Goal: Transaction & Acquisition: Book appointment/travel/reservation

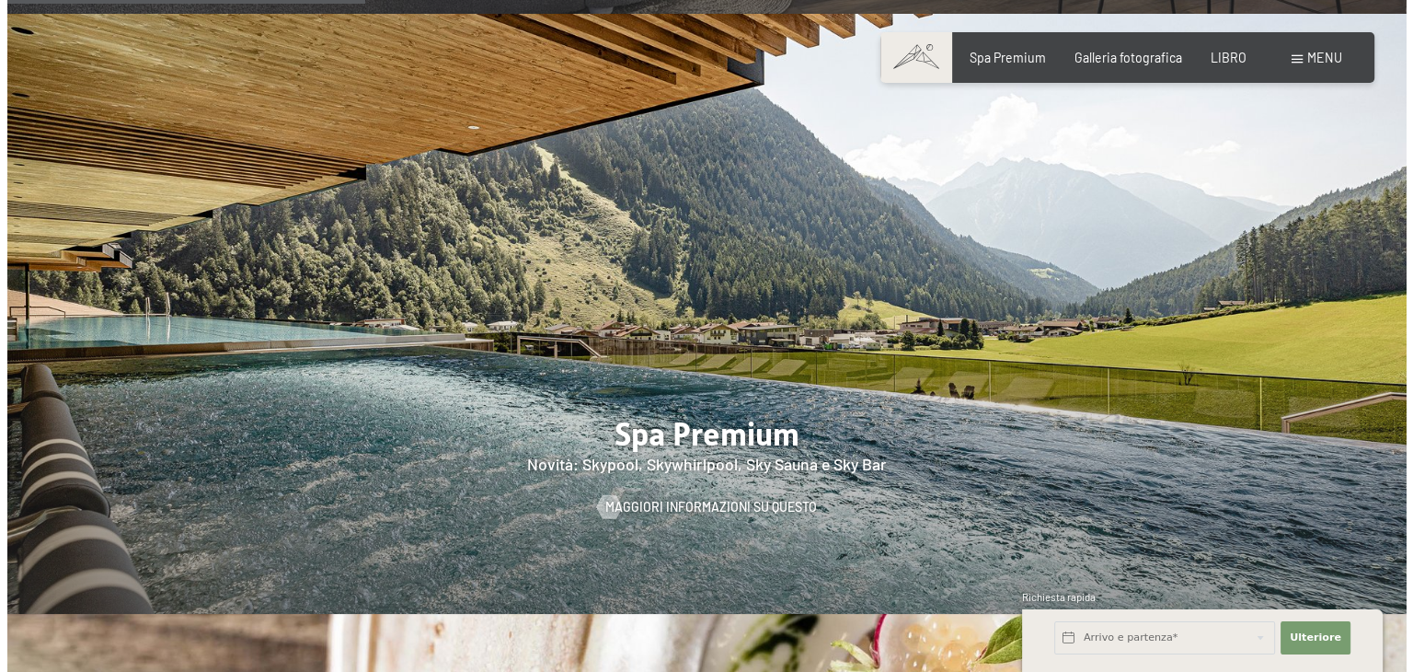
scroll to position [1840, 0]
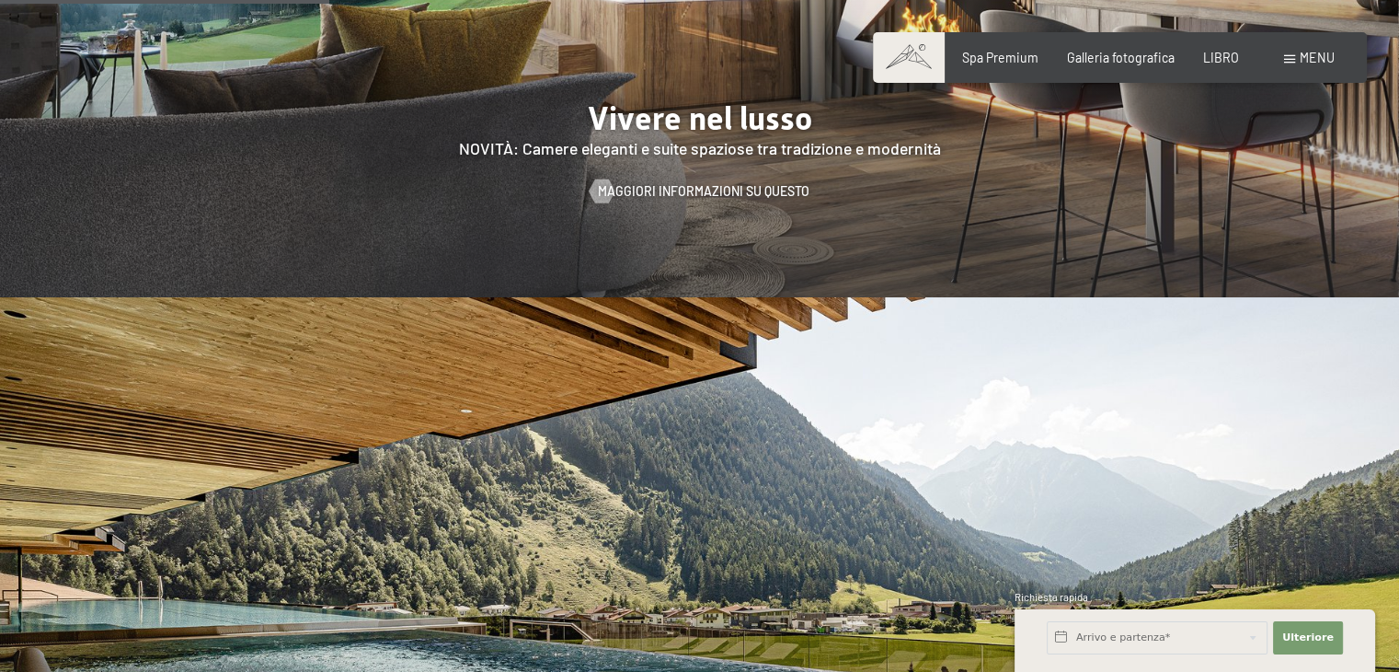
click at [1291, 56] on span at bounding box center [1289, 59] width 11 height 8
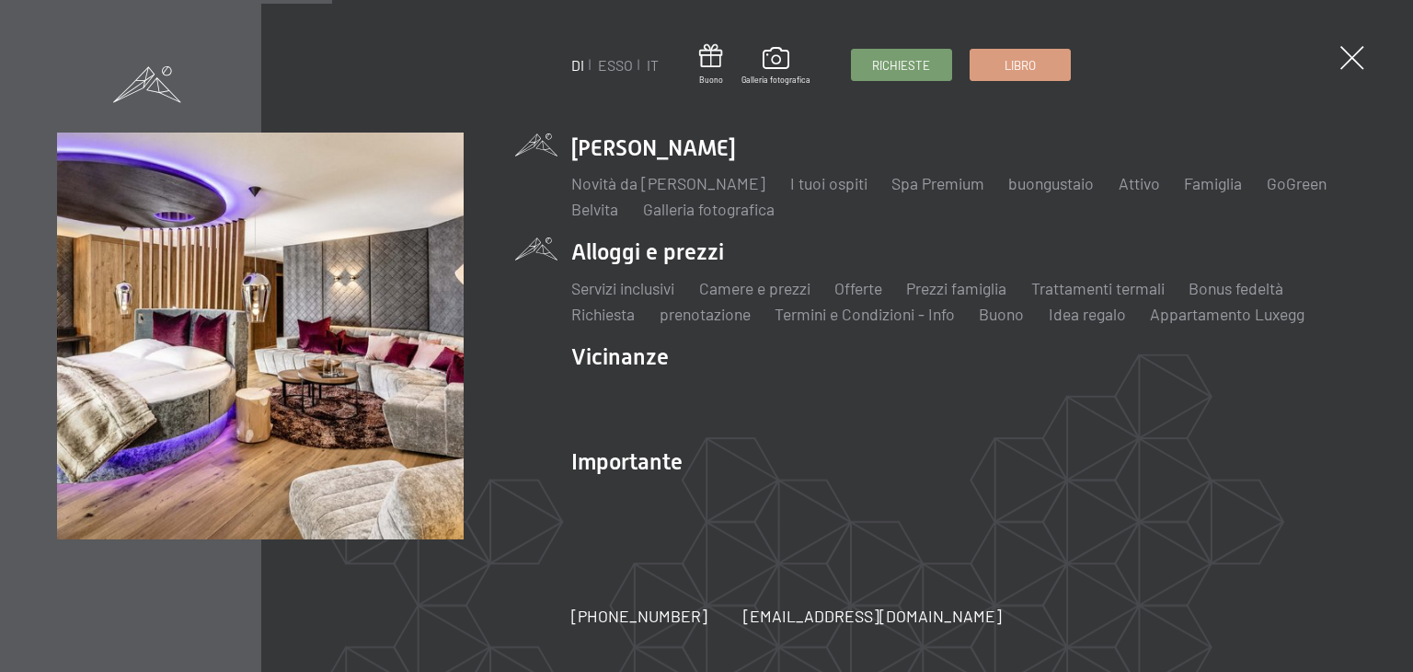
click at [692, 254] on li "Alloggi e prezzi Servizi inclusivi Camere e prezzi lista Offerte lista Prezzi f…" at bounding box center [964, 280] width 786 height 88
click at [607, 256] on li "Alloggi e prezzi Servizi inclusivi Camere e prezzi lista Offerte lista Prezzi f…" at bounding box center [964, 280] width 786 height 88
click at [743, 291] on font "Camere e prezzi" at bounding box center [753, 288] width 111 height 20
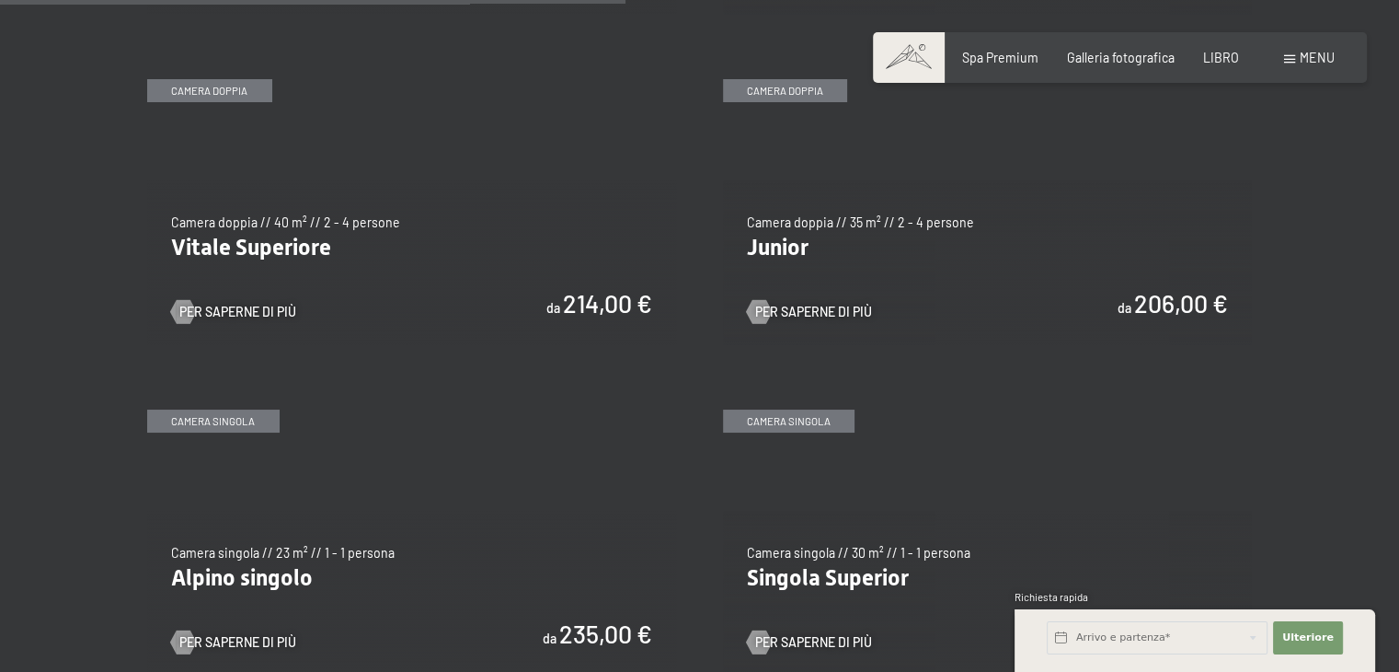
scroll to position [2300, 0]
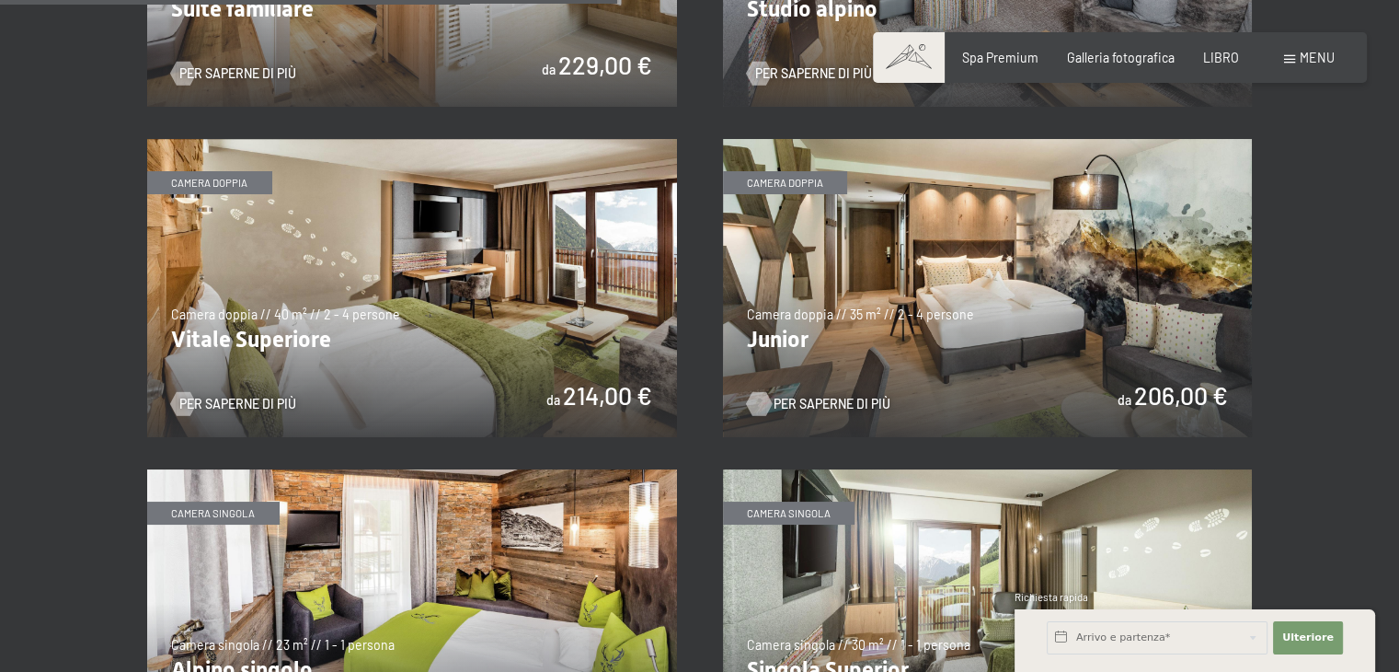
click at [817, 396] on font "Per saperne di più" at bounding box center [832, 404] width 117 height 16
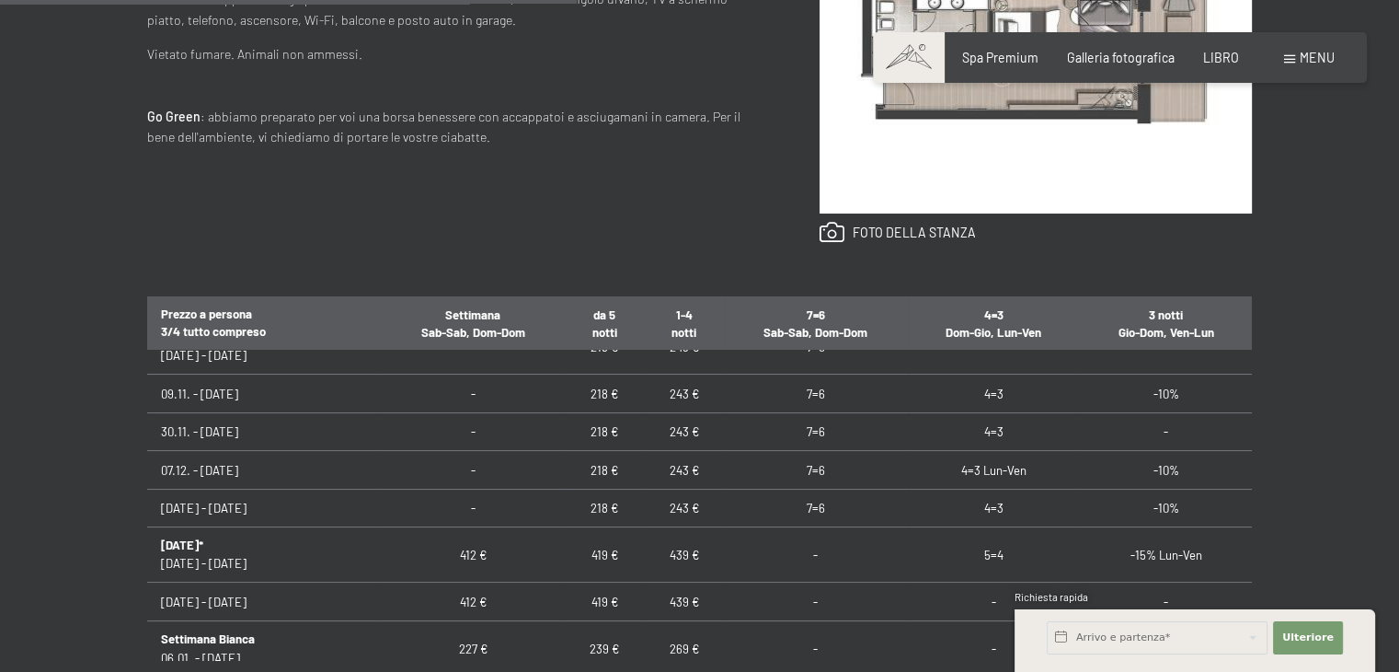
scroll to position [368, 0]
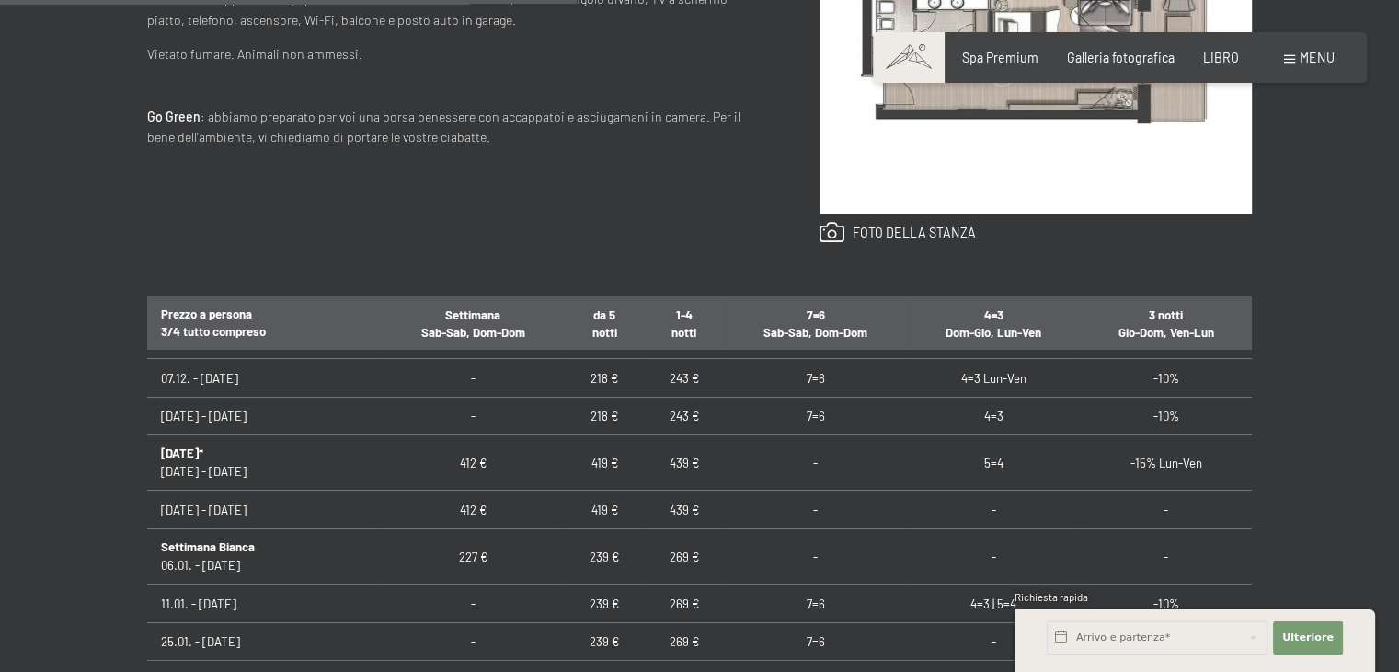
click at [688, 515] on font "439 €" at bounding box center [684, 509] width 29 height 15
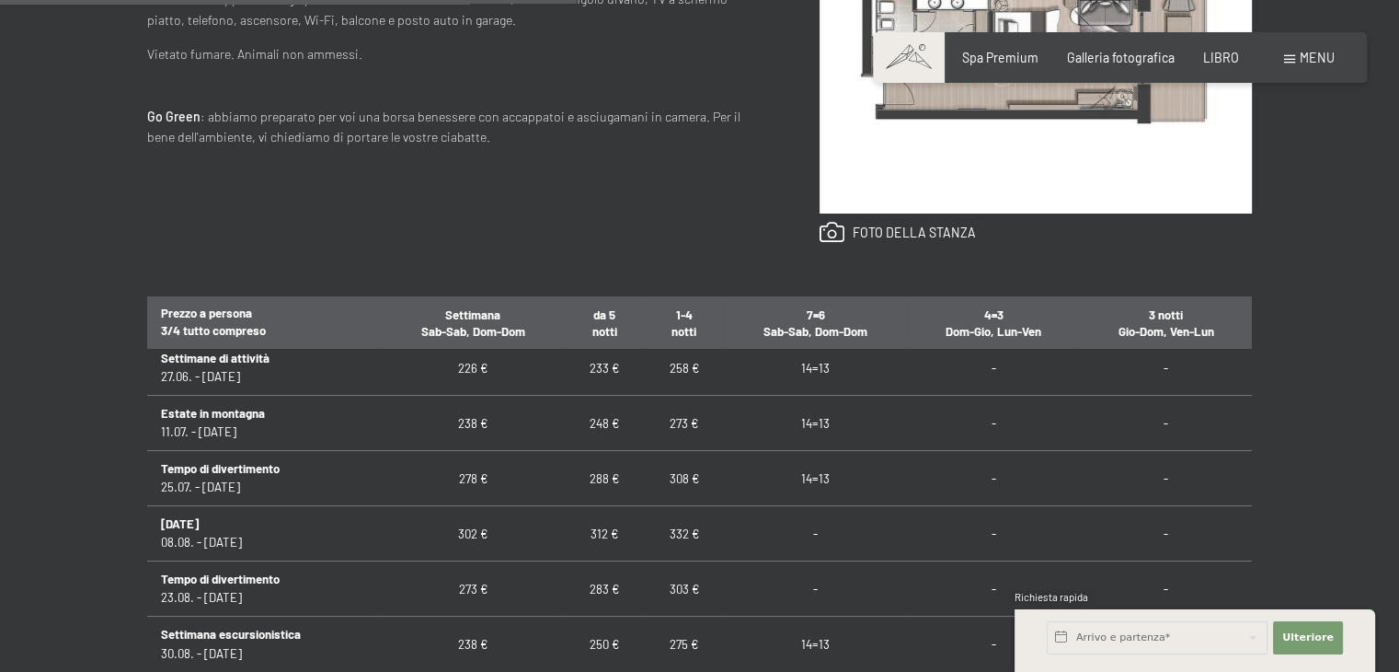
scroll to position [1672, 0]
